Goal: Navigation & Orientation: Find specific page/section

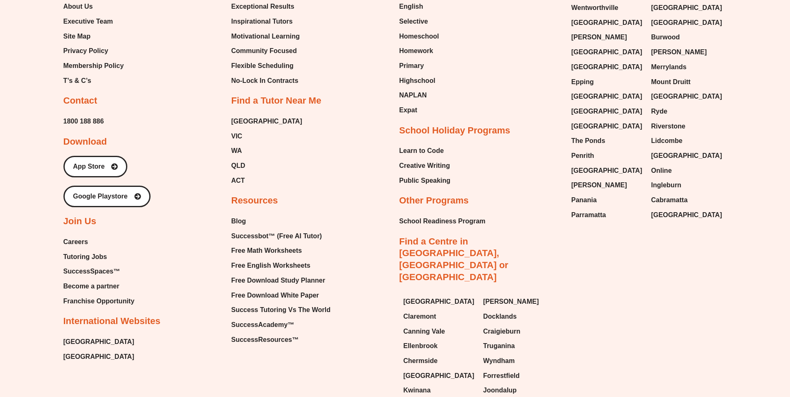
scroll to position [3690, 0]
click at [672, 210] on span "[GEOGRAPHIC_DATA]" at bounding box center [686, 216] width 71 height 12
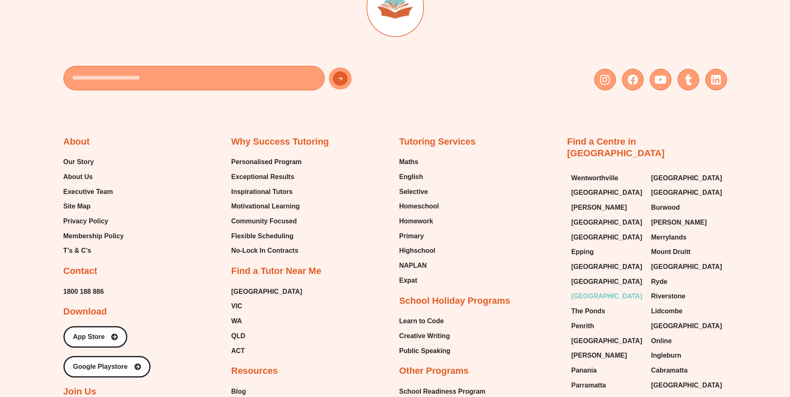
scroll to position [4009, 0]
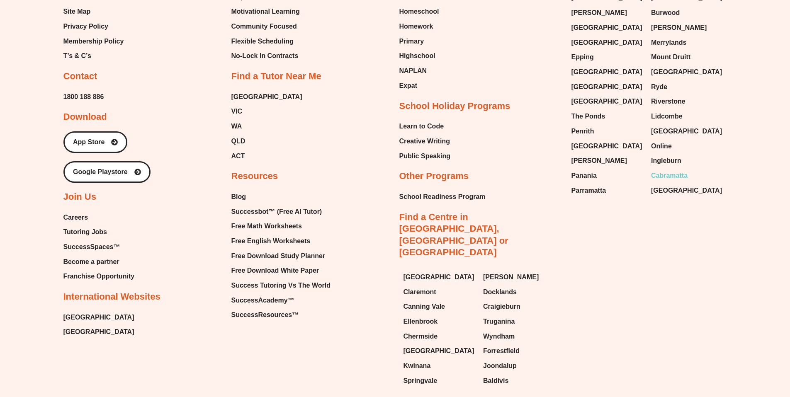
click at [683, 170] on span "Cabramatta" at bounding box center [669, 176] width 37 height 12
